Goal: Find contact information: Find contact information

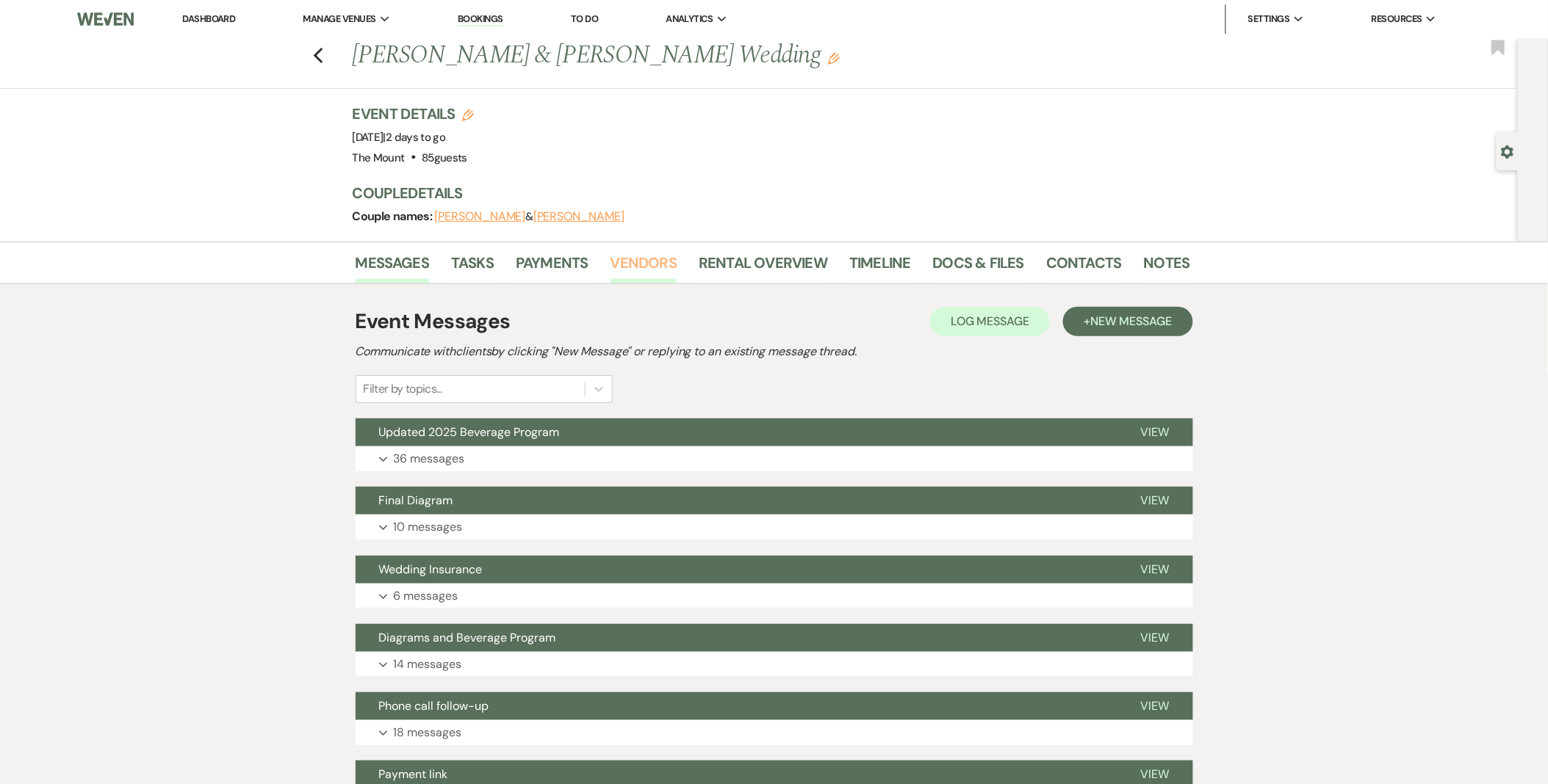
click at [669, 259] on link "Vendors" at bounding box center [643, 268] width 66 height 33
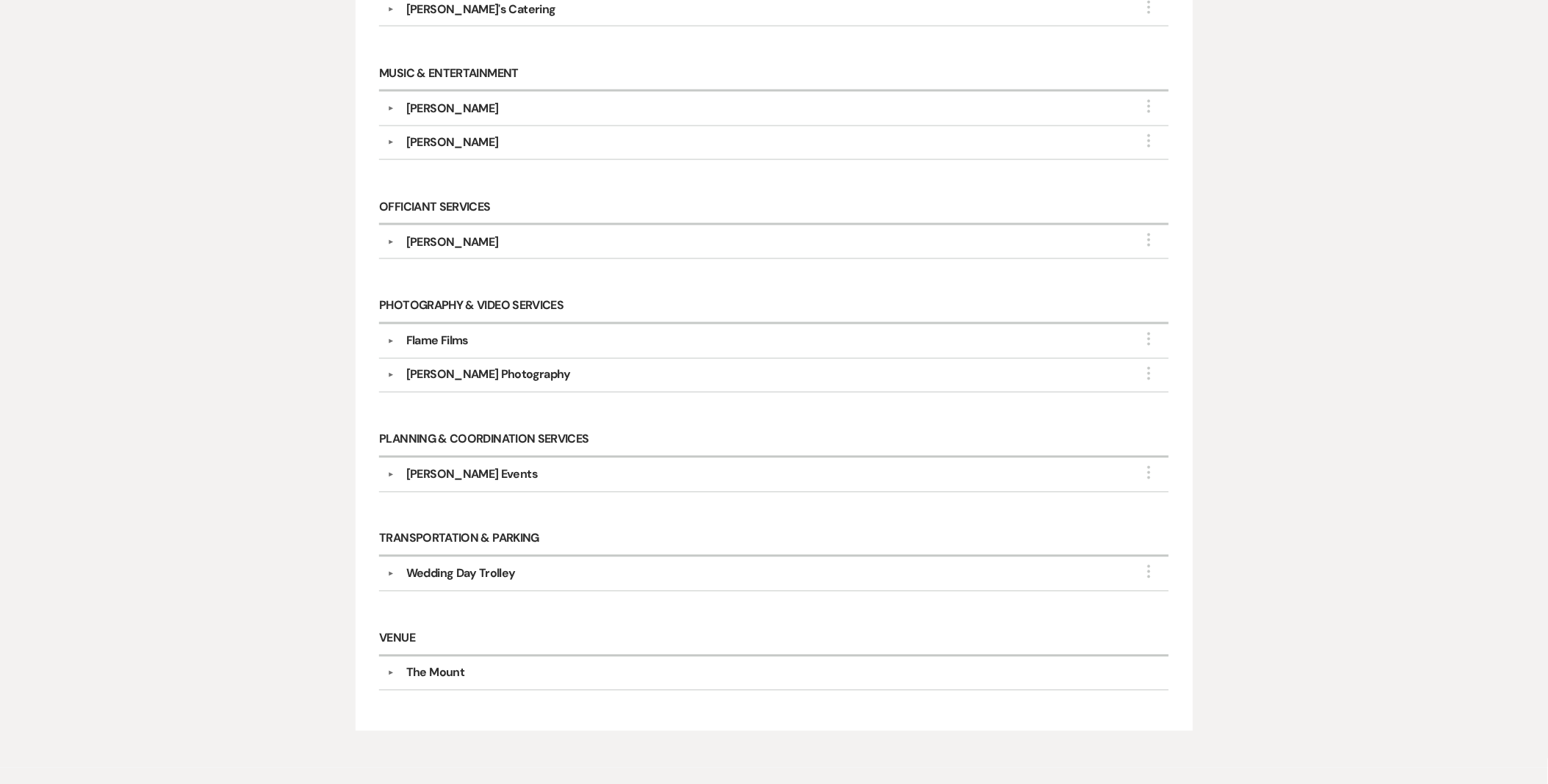
scroll to position [815, 0]
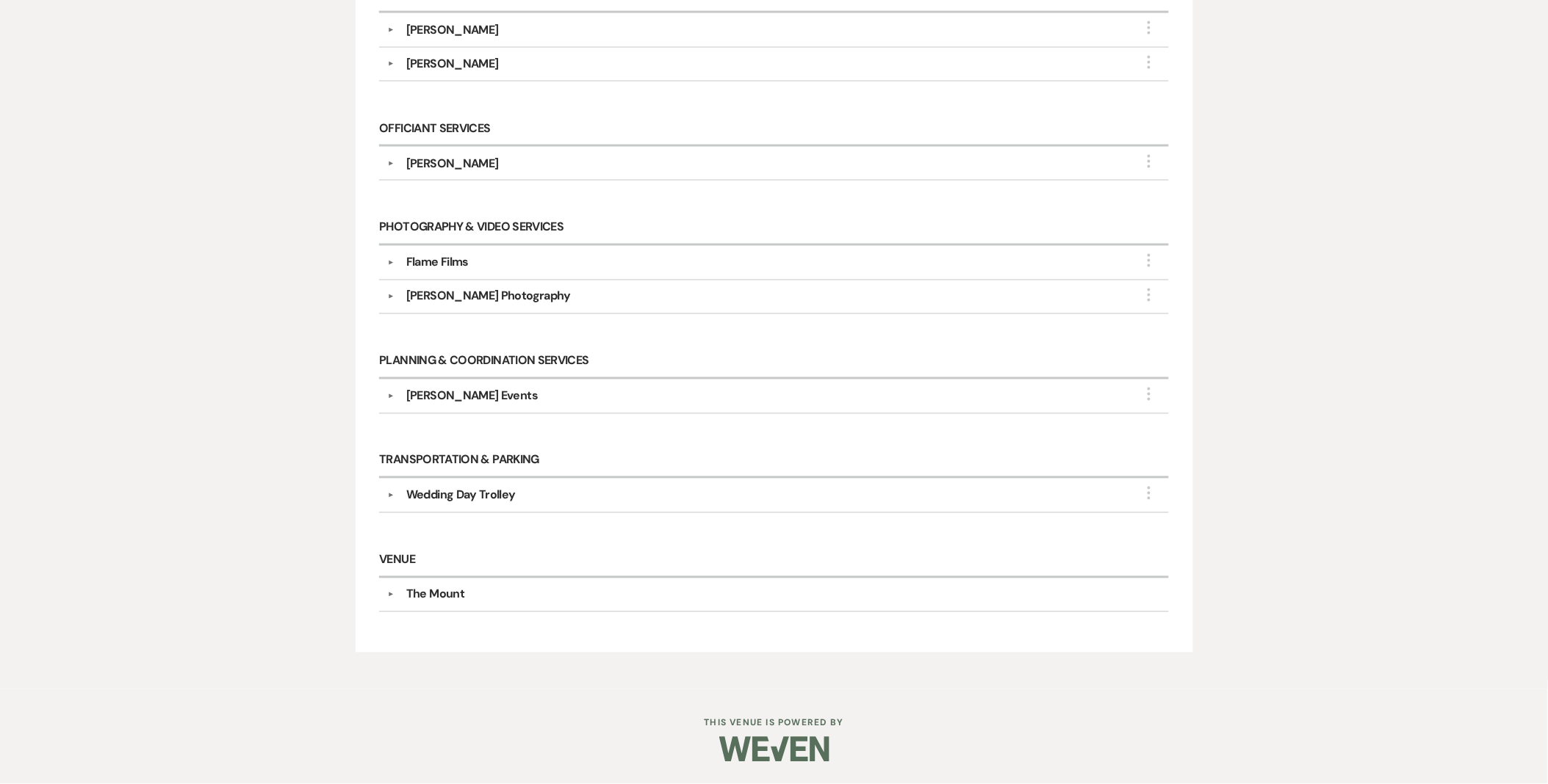
click at [393, 502] on div "▼ Wedding Day Trolley More" at bounding box center [774, 495] width 773 height 18
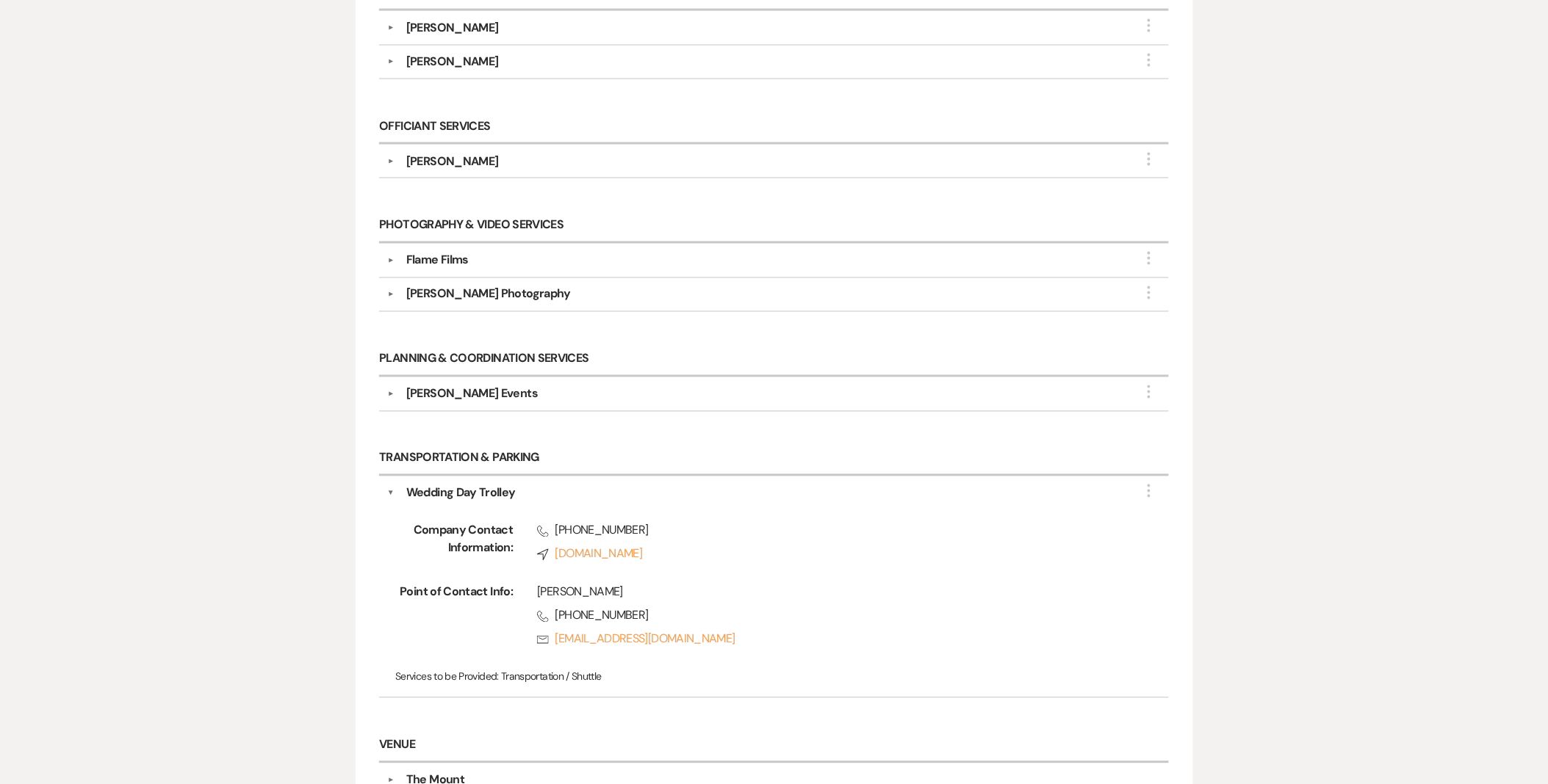
click at [1479, 403] on div "Messages Tasks Payments Vendors Rental Overview Timeline Docs & Files Contacts …" at bounding box center [774, 151] width 1548 height 1449
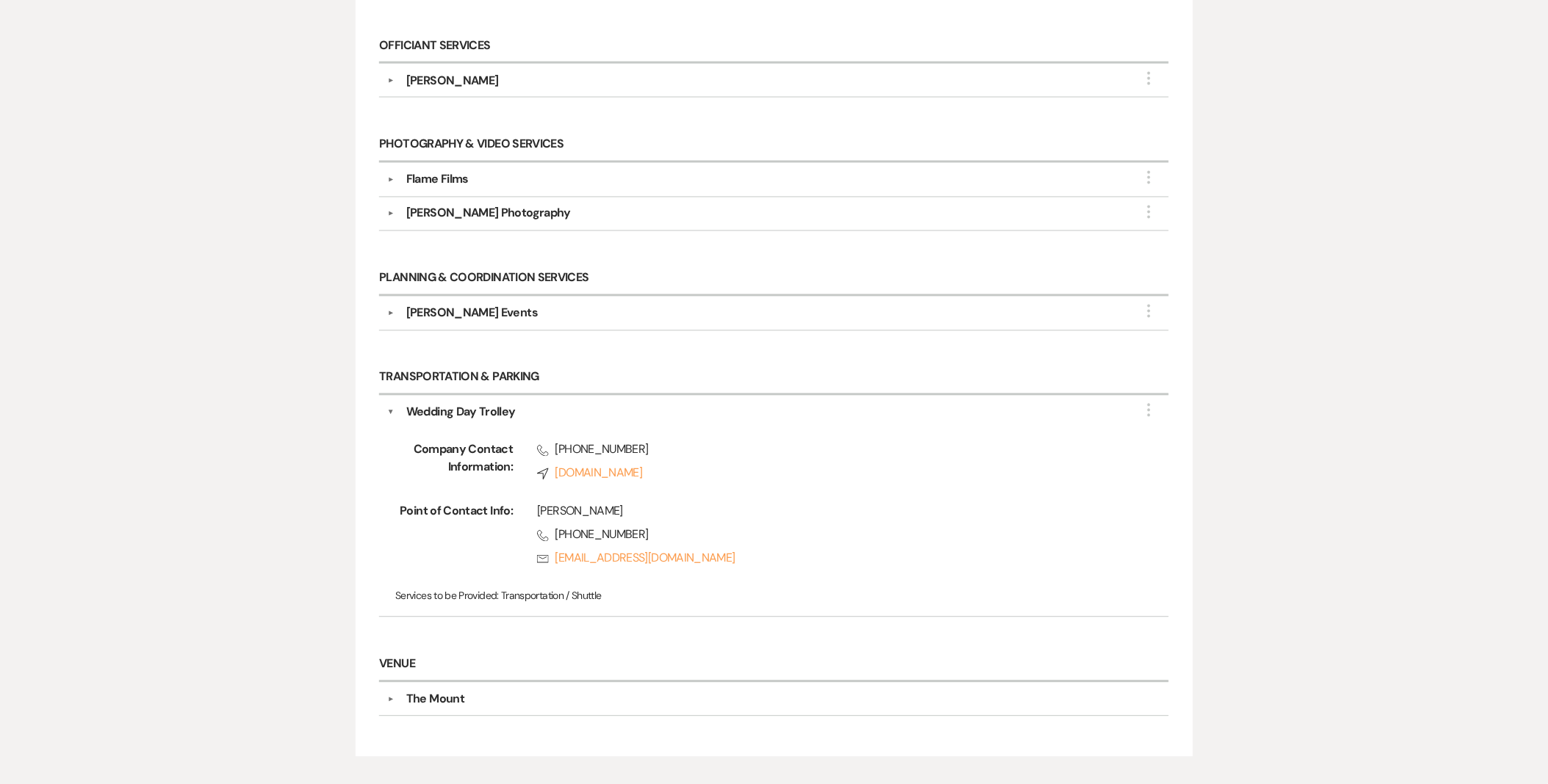
scroll to position [897, 0]
click at [390, 187] on div "▼ Flame Films More" at bounding box center [774, 179] width 773 height 18
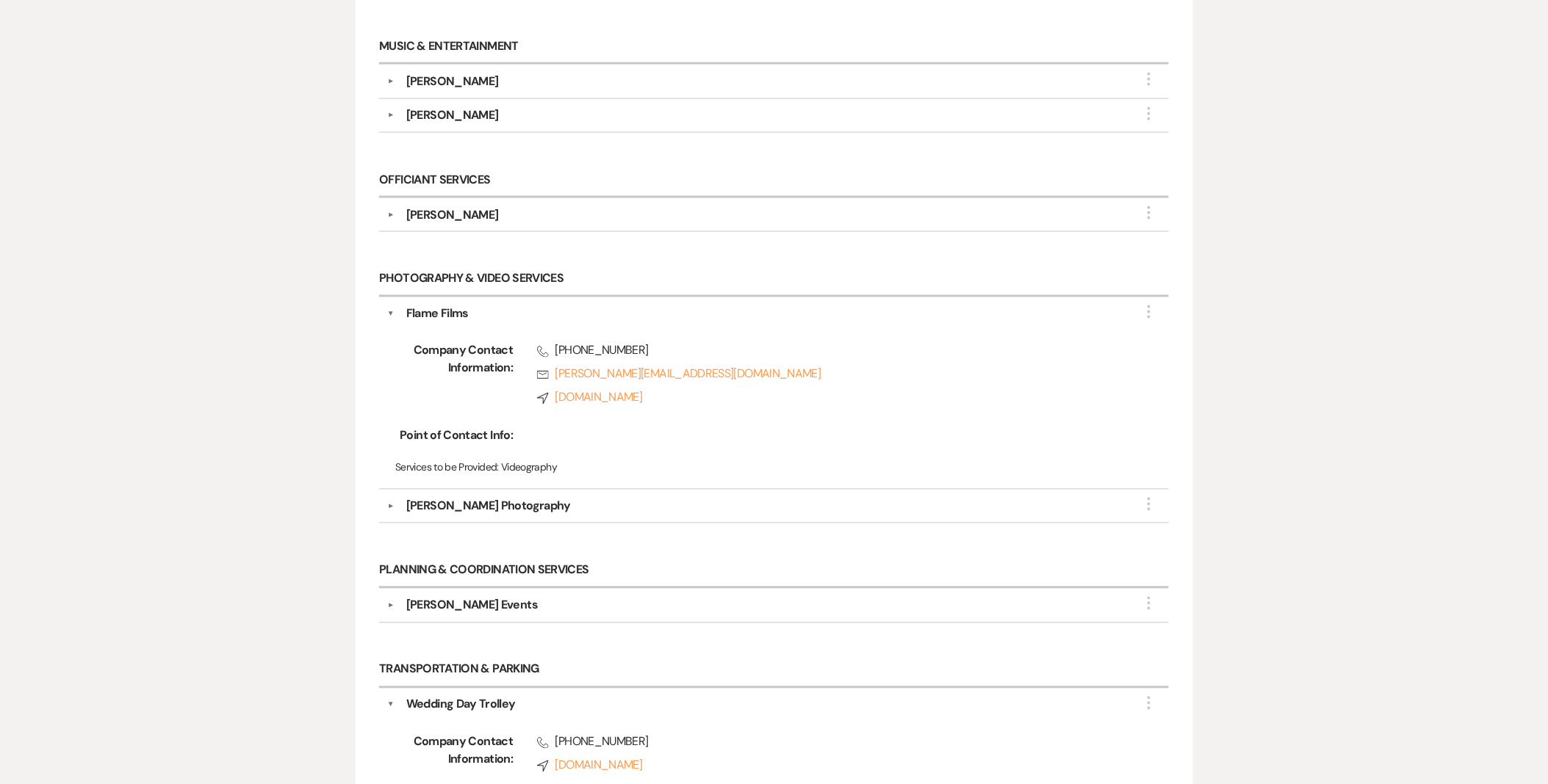
scroll to position [733, 0]
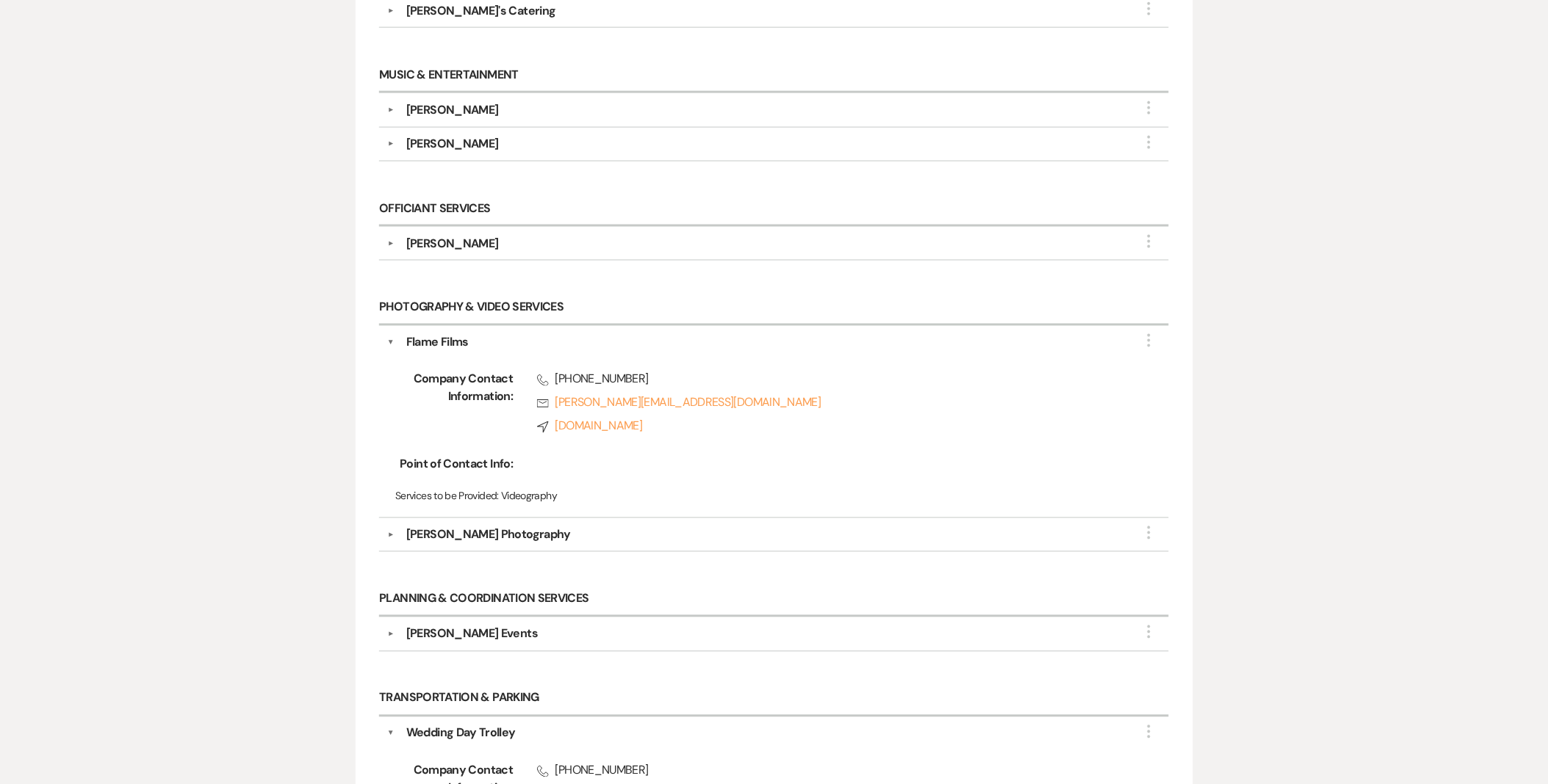
click at [398, 255] on div "▼ [PERSON_NAME] More Company Contact Information: Phone [PHONE_NUMBER] Rsvp [EM…" at bounding box center [773, 244] width 789 height 34
click at [392, 254] on div "▼ [PERSON_NAME] More Company Contact Information: Phone [PHONE_NUMBER] Rsvp [EM…" at bounding box center [773, 244] width 789 height 34
click at [392, 236] on div "▼ [PERSON_NAME] More" at bounding box center [774, 244] width 773 height 18
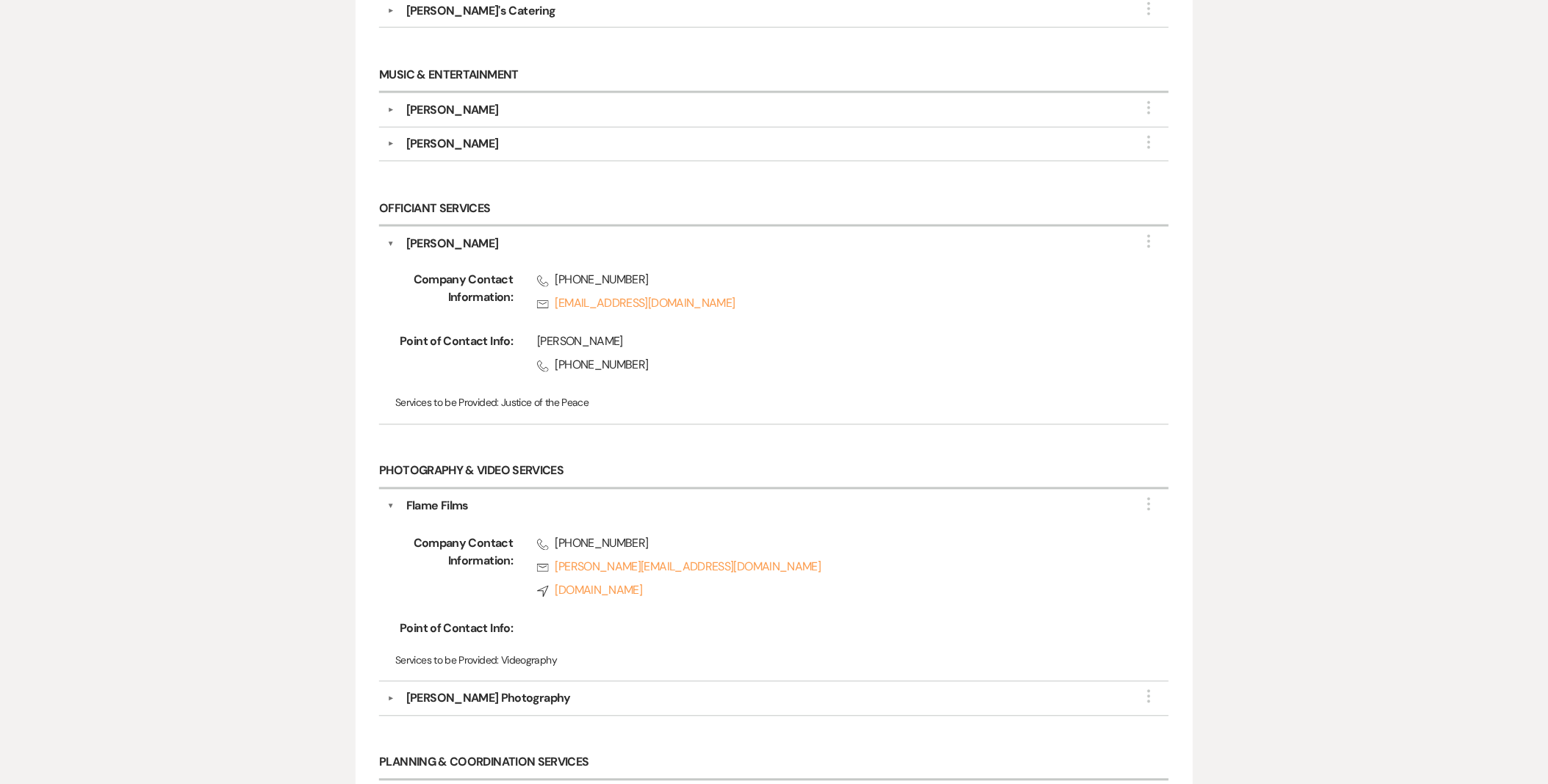
click at [392, 111] on button "▼" at bounding box center [391, 111] width 18 height 7
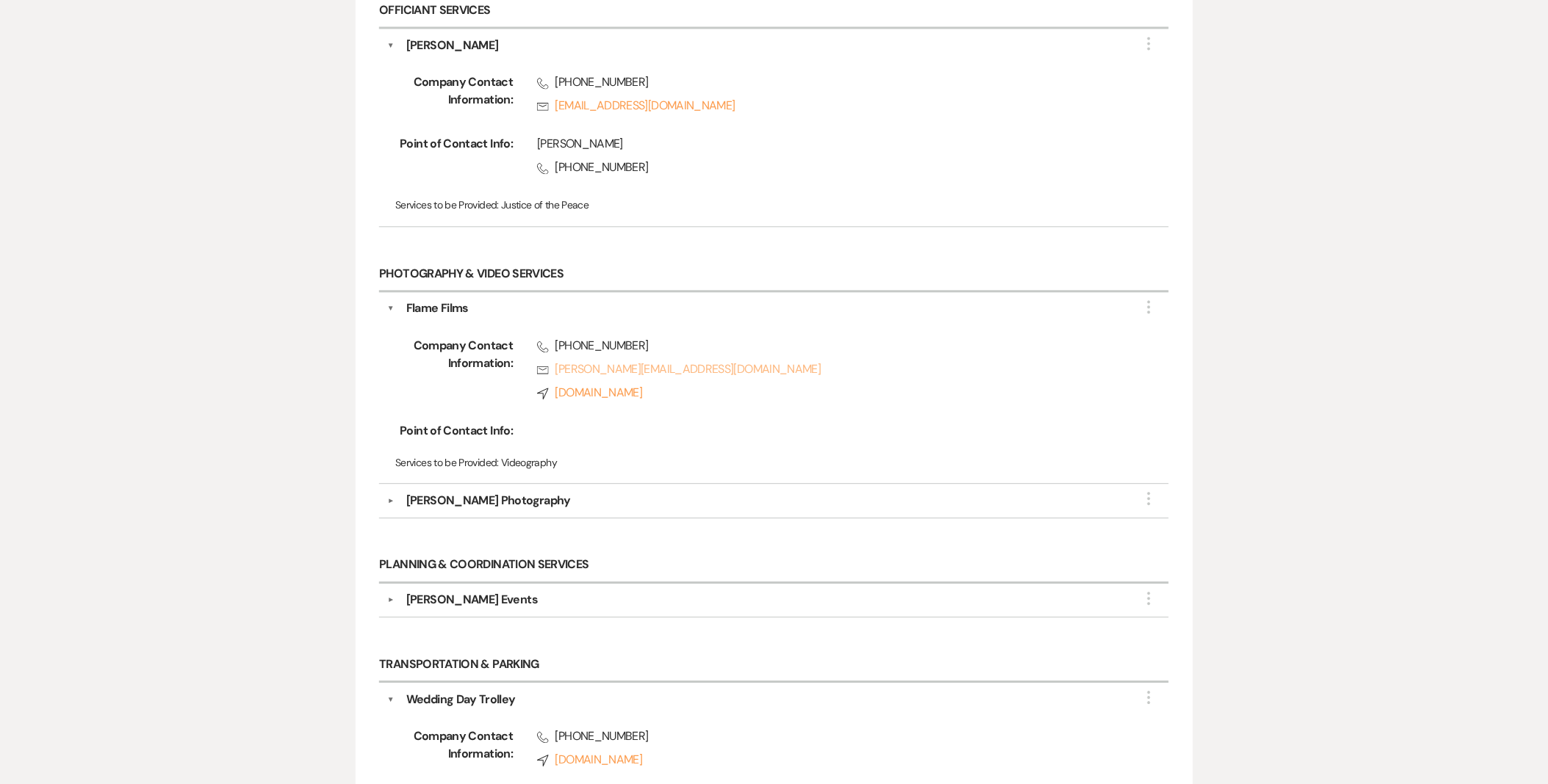
scroll to position [1141, 0]
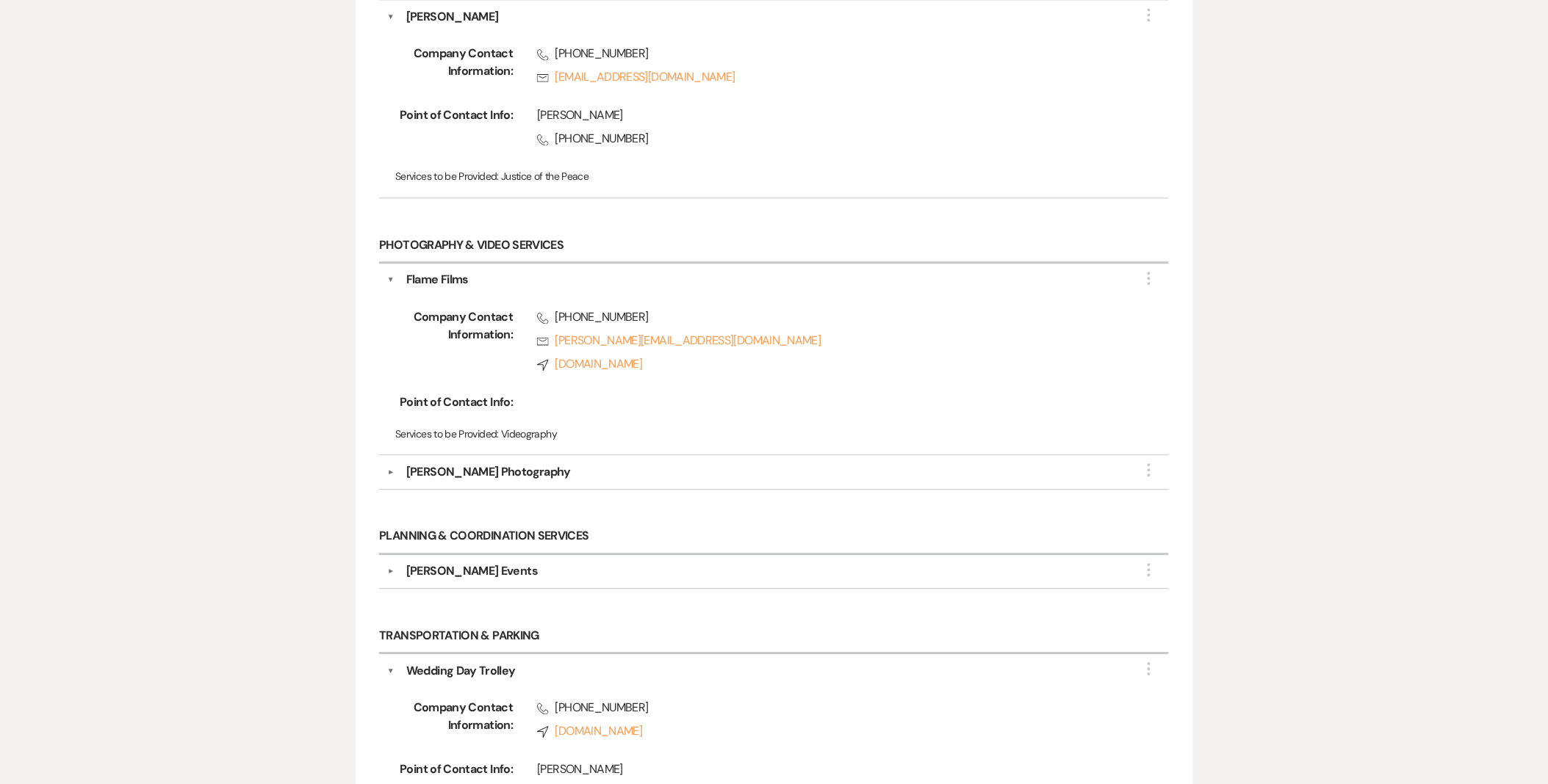
click at [399, 481] on div "[PERSON_NAME] Photography" at bounding box center [778, 472] width 767 height 18
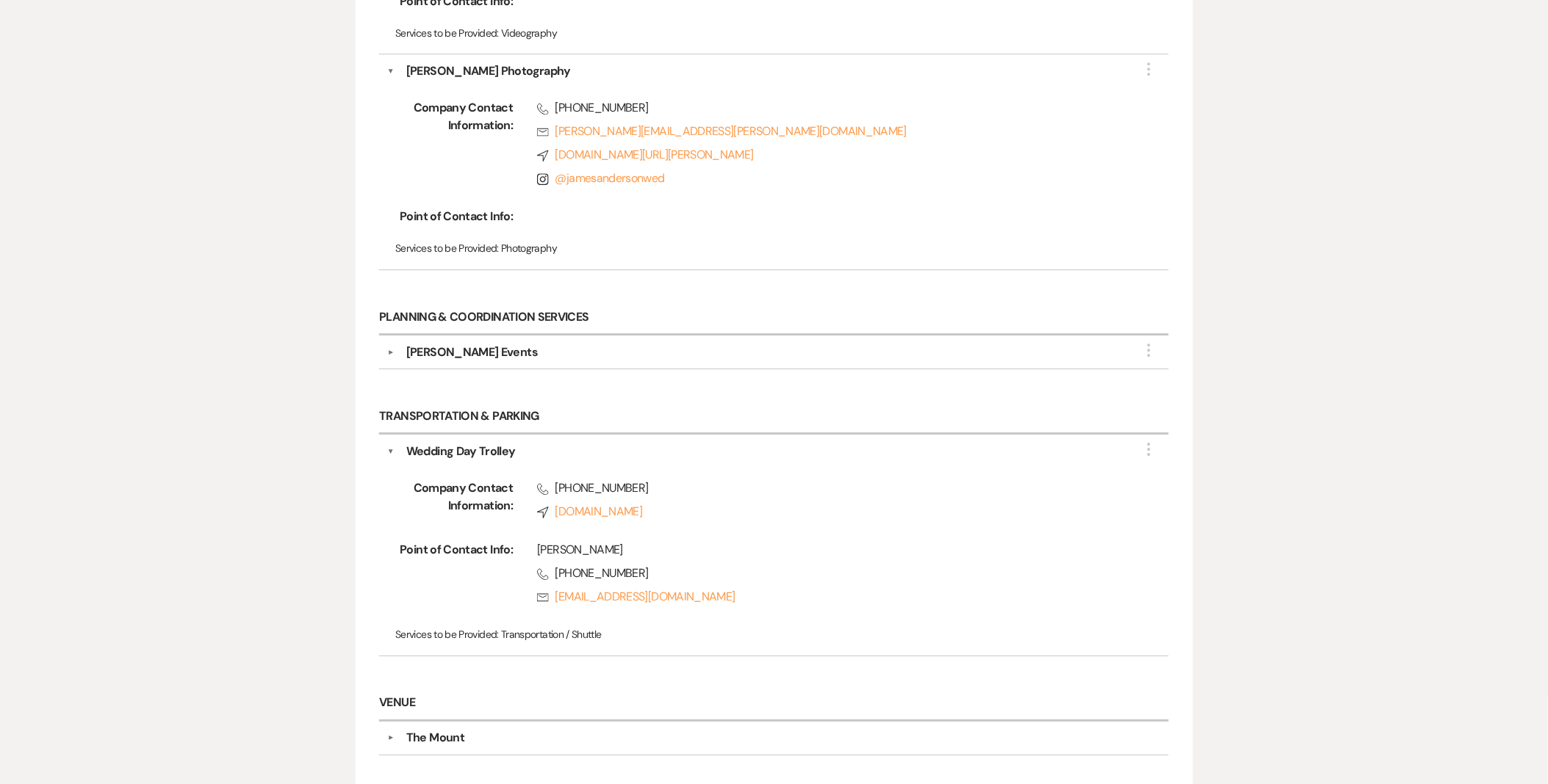
scroll to position [1549, 0]
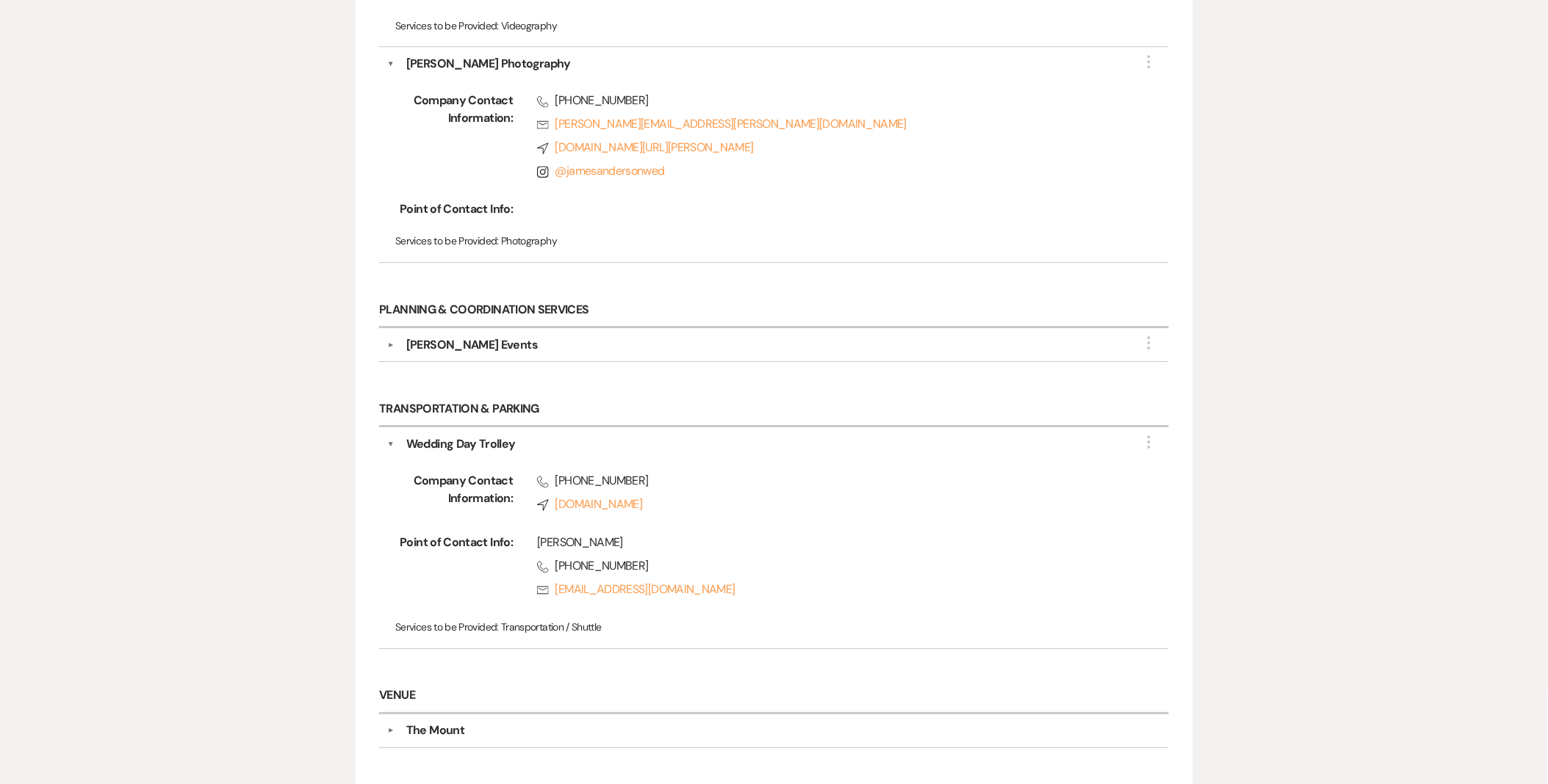
click at [386, 444] on div "▼ Wedding Day Trolley More Company Contact Information: Phone [PHONE_NUMBER] Co…" at bounding box center [773, 538] width 789 height 222
click at [396, 441] on div "Wedding Day Trolley" at bounding box center [778, 444] width 767 height 18
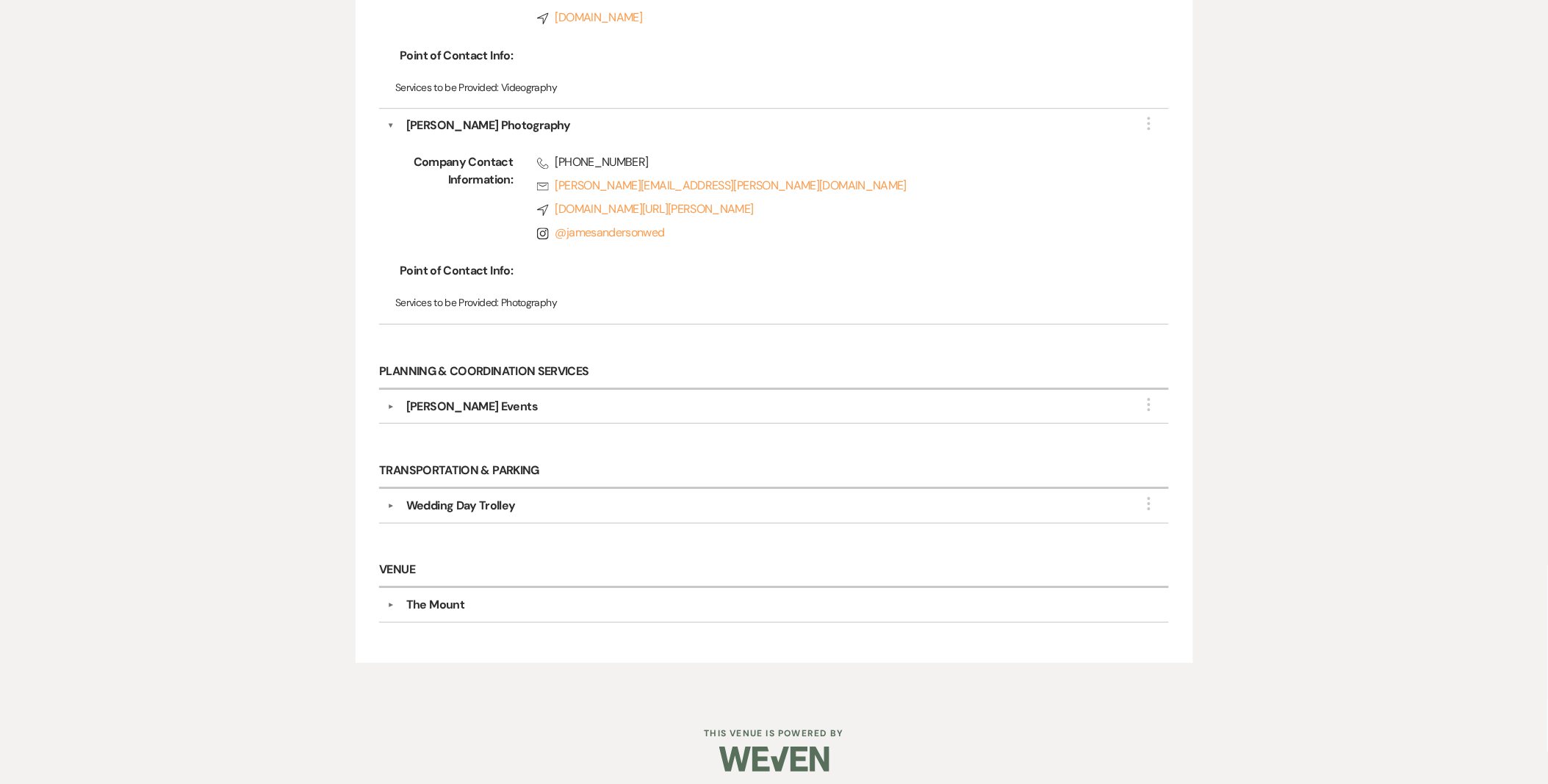
scroll to position [1501, 0]
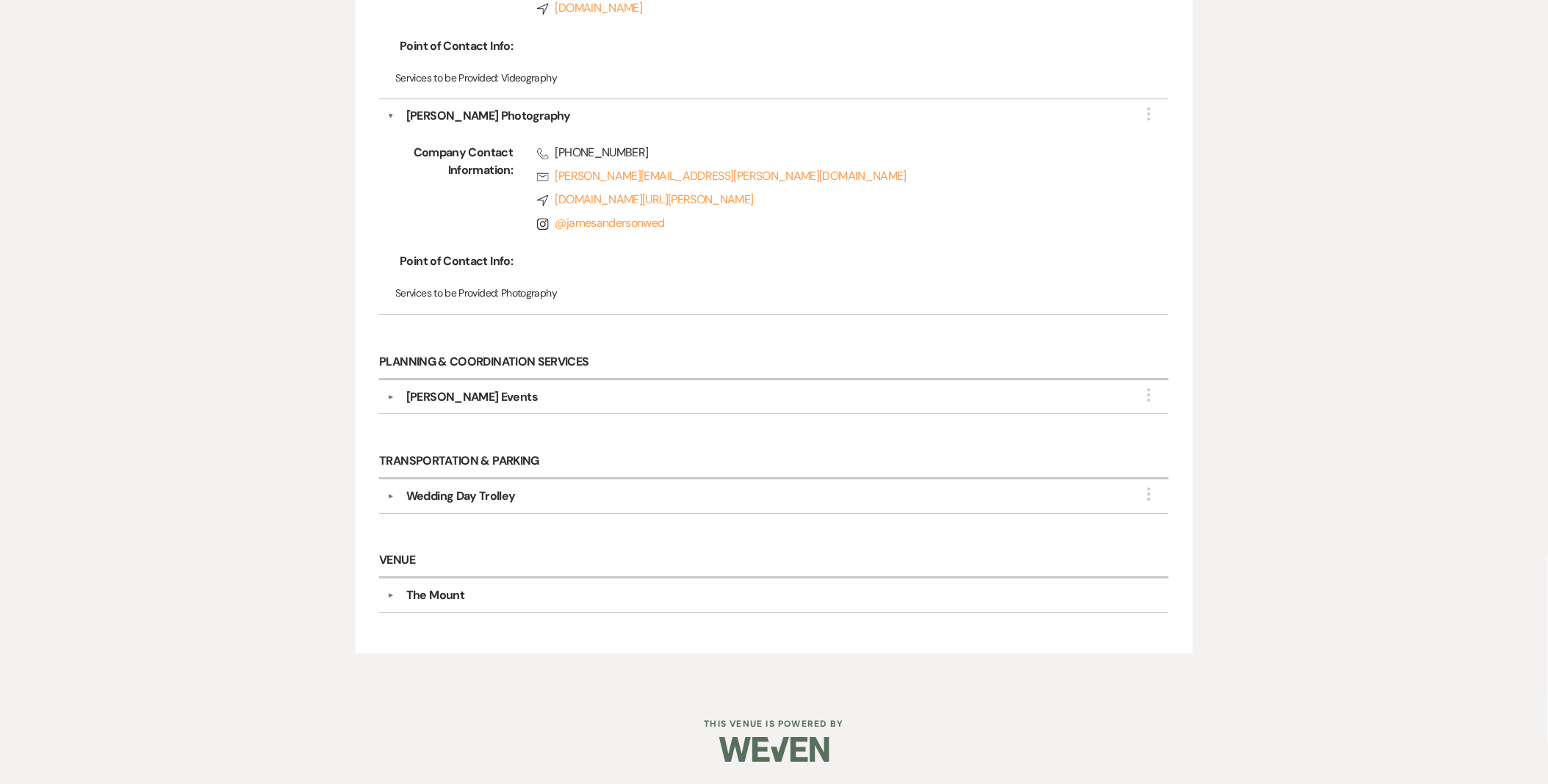
click at [385, 496] on button "▼" at bounding box center [391, 496] width 18 height 7
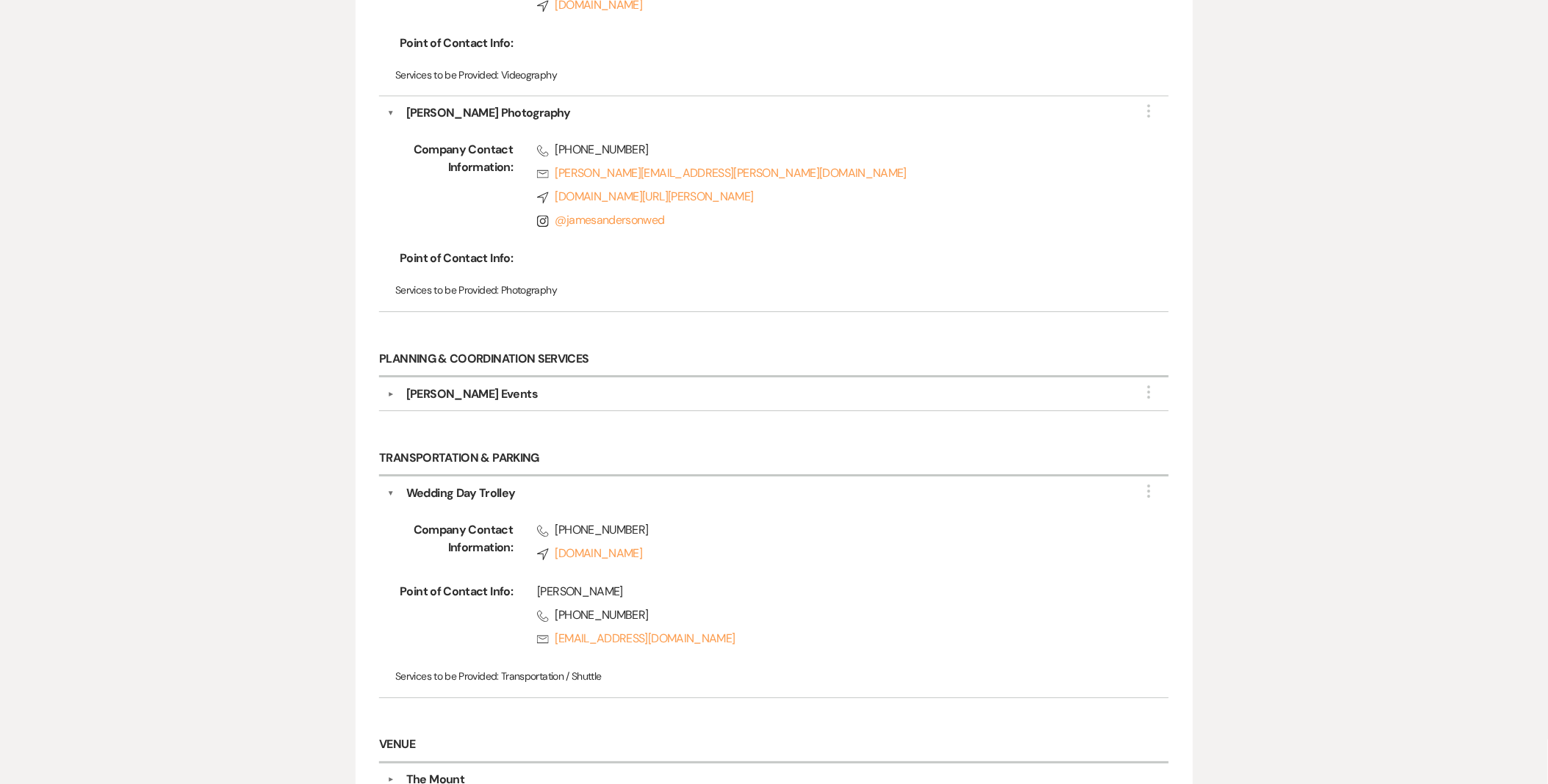
drag, startPoint x: 649, startPoint y: 640, endPoint x: 672, endPoint y: 656, distance: 28.0
click at [632, 683] on p "Services to be Provided: Transportation / Shuttle" at bounding box center [774, 676] width 758 height 16
click at [407, 631] on span "Point of Contact Info:" at bounding box center [454, 618] width 117 height 70
drag, startPoint x: 533, startPoint y: 589, endPoint x: 718, endPoint y: 637, distance: 191.1
click at [718, 637] on div "[PERSON_NAME] Phone [PHONE_NUMBER] Rsvp [EMAIL_ADDRESS][DOMAIN_NAME]" at bounding box center [817, 618] width 609 height 70
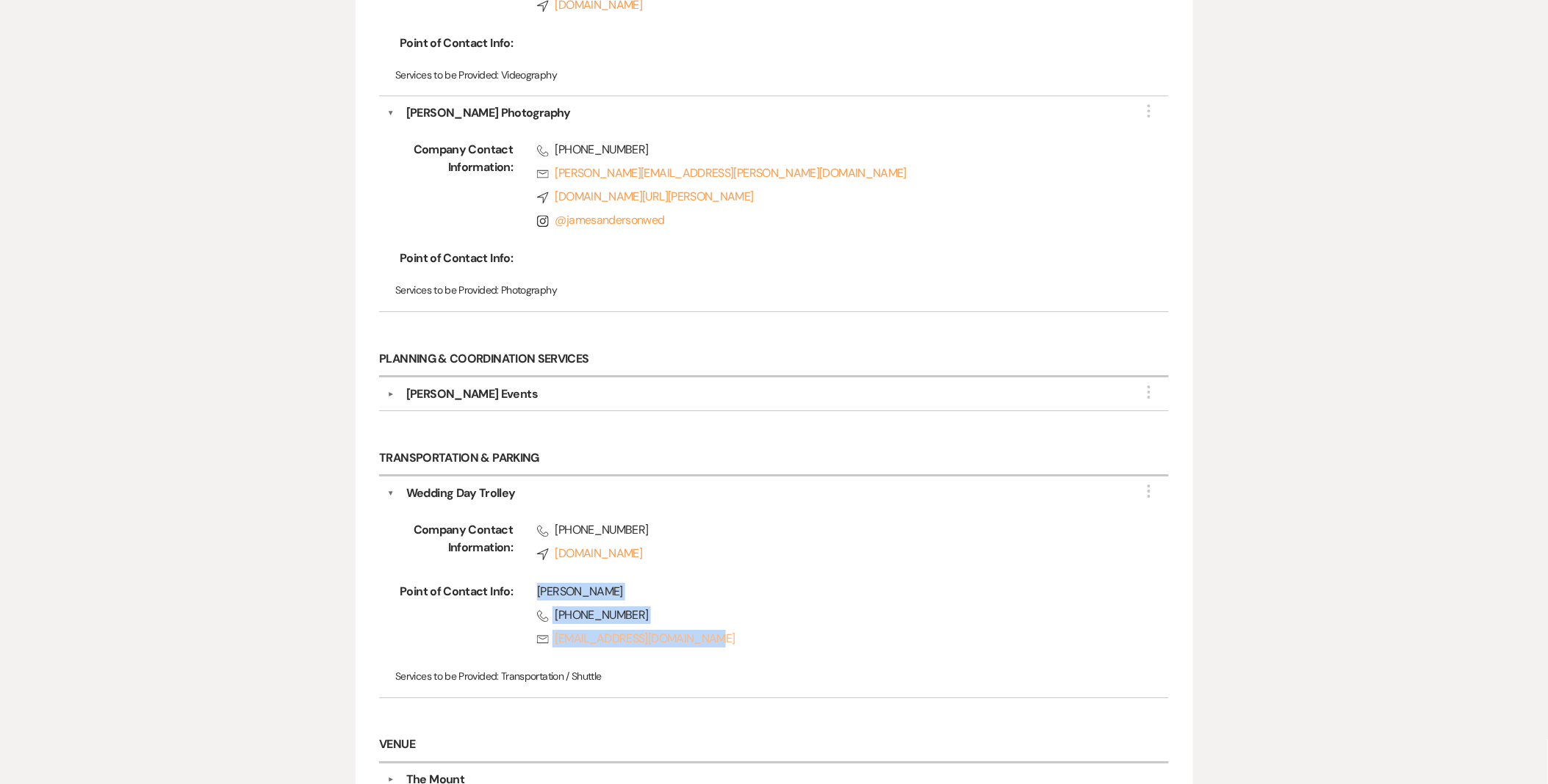
copy div "[PERSON_NAME] Phone [PHONE_NUMBER] Rsvp [EMAIL_ADDRESS][DOMAIN_NAME]"
